Goal: Task Accomplishment & Management: Manage account settings

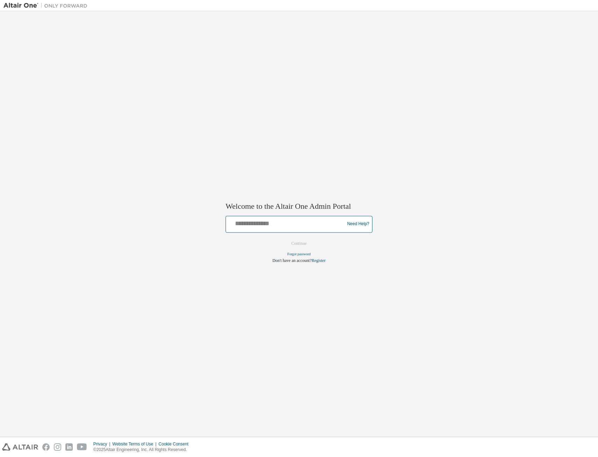
click at [260, 224] on input "text" at bounding box center [286, 223] width 115 height 10
type input "**********"
click at [284, 238] on button "Continue" at bounding box center [299, 243] width 30 height 10
